Goal: Entertainment & Leisure: Consume media (video, audio)

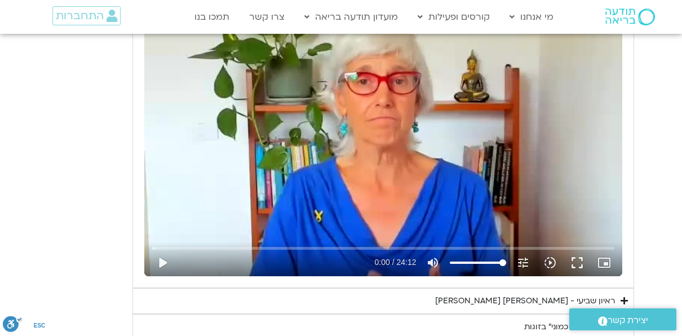
scroll to position [733, 0]
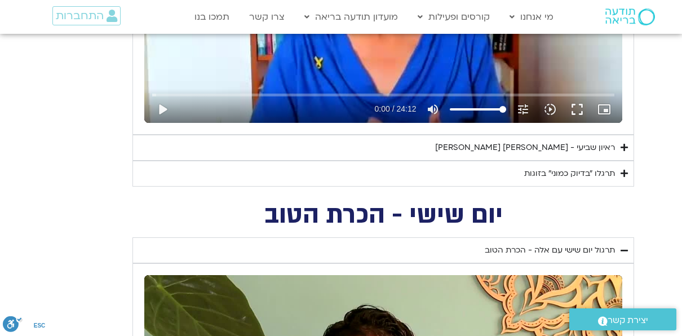
click at [535, 148] on div "ראיון שביעי - [PERSON_NAME] [PERSON_NAME]" at bounding box center [525, 148] width 180 height 14
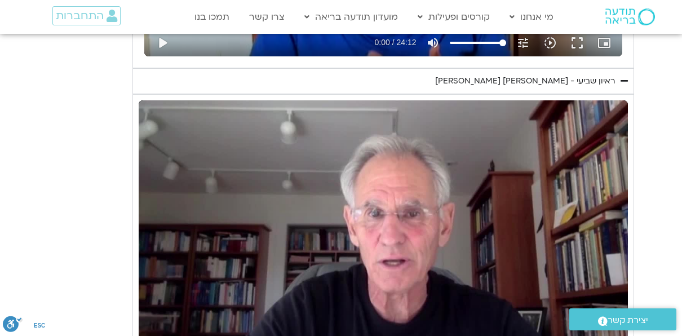
scroll to position [846, 0]
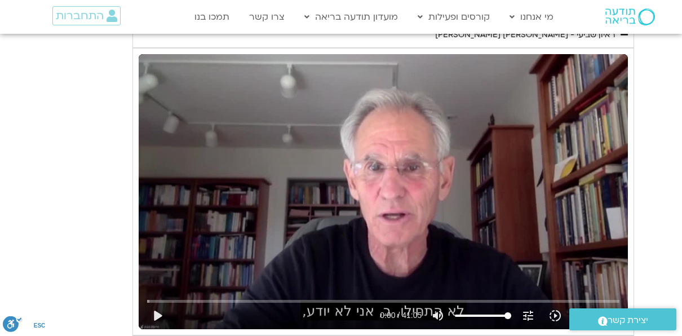
click at [366, 191] on div "Skip Ad play_arrow 0:00 / 41:05 volume_up Mute tune Resolution Auto 720p slow_m…" at bounding box center [383, 191] width 489 height 275
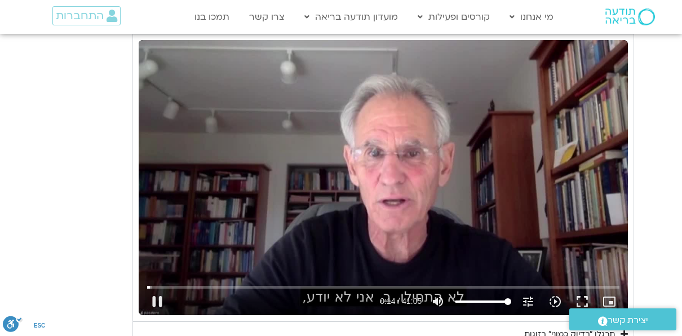
scroll to position [902, 0]
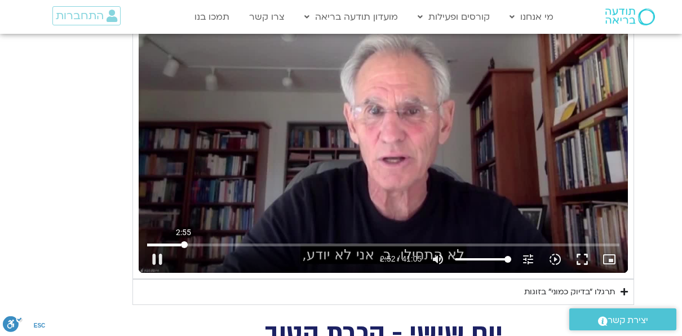
drag, startPoint x: 154, startPoint y: 242, endPoint x: 187, endPoint y: 246, distance: 33.5
click at [184, 247] on input "Seek" at bounding box center [383, 244] width 473 height 7
drag, startPoint x: 399, startPoint y: 90, endPoint x: 414, endPoint y: 84, distance: 17.0
click at [399, 91] on div "Skip Ad 39:49 pause 4:07 / 41:05 volume_up Mute tune Resolution Auto 720p slow_…" at bounding box center [383, 135] width 489 height 275
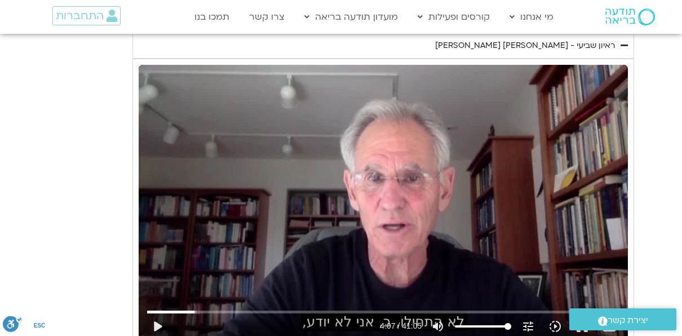
scroll to position [846, 0]
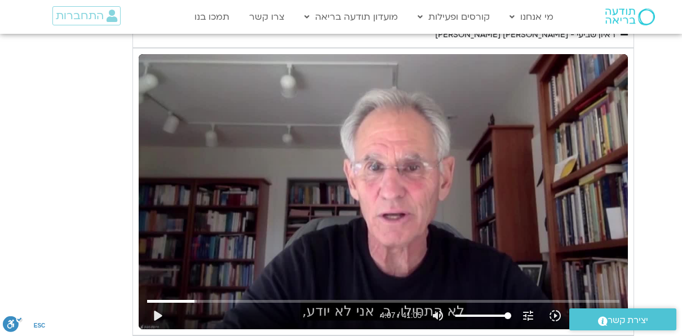
click at [326, 204] on div "Skip Ad 13:32 play_arrow 4:07 / 41:05 volume_up Mute tune Resolution Auto 720p …" at bounding box center [383, 191] width 489 height 275
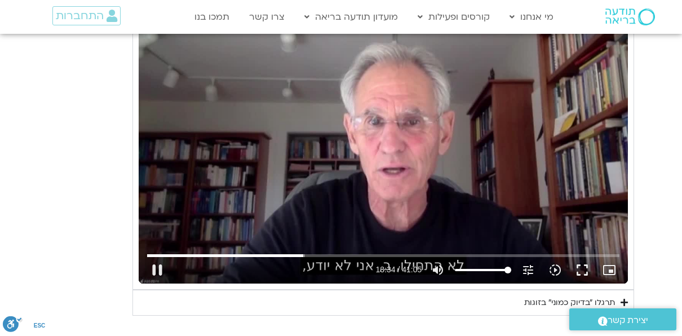
scroll to position [902, 0]
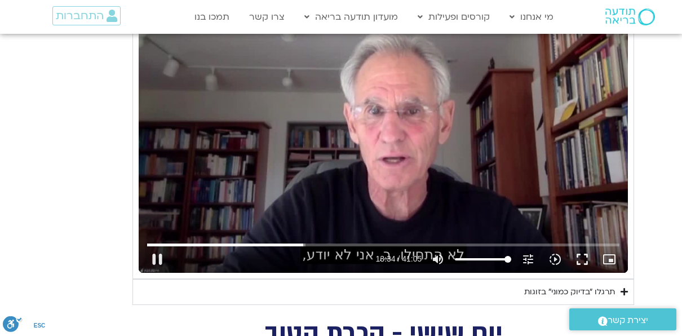
click at [270, 220] on div "Skip Ad 13:32 pause 13:34 / 41:05 volume_up Mute tune Resolution Auto 720p slow…" at bounding box center [383, 135] width 489 height 275
click at [276, 227] on div "Skip Ad 13:32 play_arrow 13:35 / 41:05 volume_up Mute tune Resolution Auto 720p…" at bounding box center [383, 135] width 489 height 275
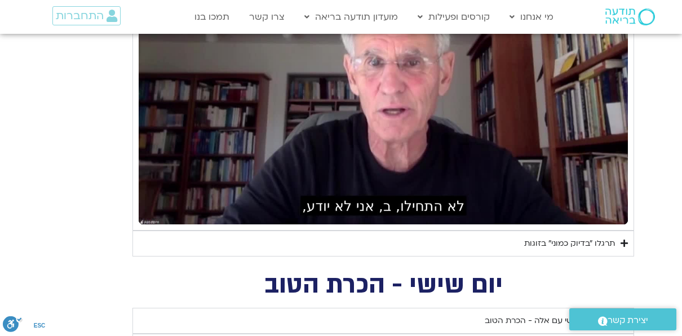
scroll to position [959, 0]
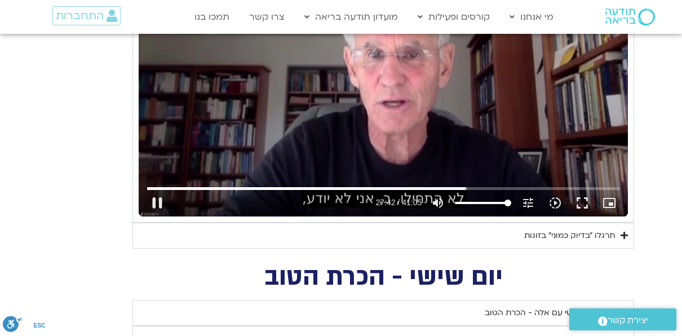
click at [387, 136] on div "Skip Ad 35:15 pause 27:42 / 41:05 volume_up Mute tune Resolution Auto 720p slow…" at bounding box center [383, 78] width 489 height 275
click at [381, 137] on div "Skip Ad 35:15 play_arrow 27:42 / 41:05 volume_up Mute tune Resolution Auto 720p…" at bounding box center [383, 78] width 489 height 275
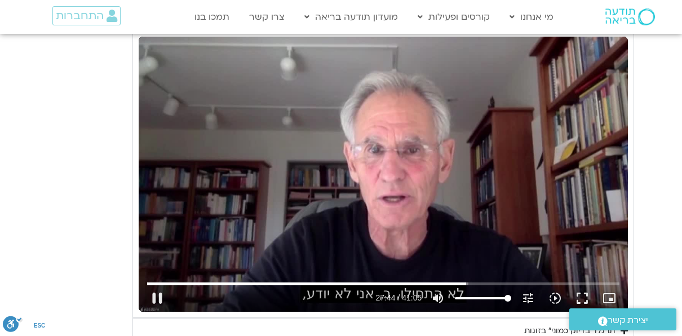
scroll to position [846, 0]
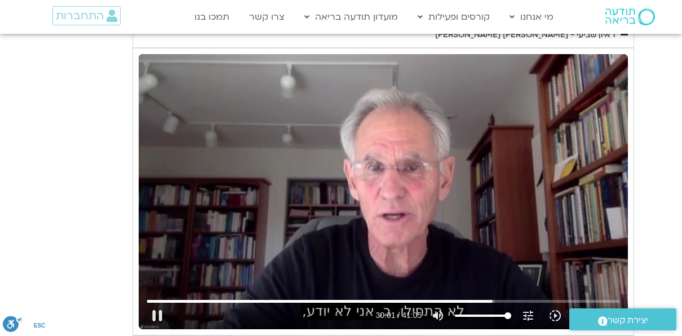
click at [300, 233] on div "Skip Ad 35:15 pause 30:01 / 41:05 volume_up Mute tune Resolution Auto 720p slow…" at bounding box center [383, 191] width 489 height 275
click at [273, 267] on div "Skip Ad 35:15 play_arrow 30:01 / 41:05 volume_up Mute tune Resolution Auto 720p…" at bounding box center [383, 191] width 489 height 275
click at [241, 255] on div "Skip Ad 35:15 pause 36:35 / 41:05 volume_up Mute tune Resolution Auto 720p slow…" at bounding box center [383, 191] width 489 height 275
click at [169, 266] on div "Skip Ad 35:15 play_arrow 36:35 / 41:05 volume_up Mute tune Resolution Auto 720p…" at bounding box center [383, 191] width 489 height 275
type input "2465.266667"
